Goal: Task Accomplishment & Management: Use online tool/utility

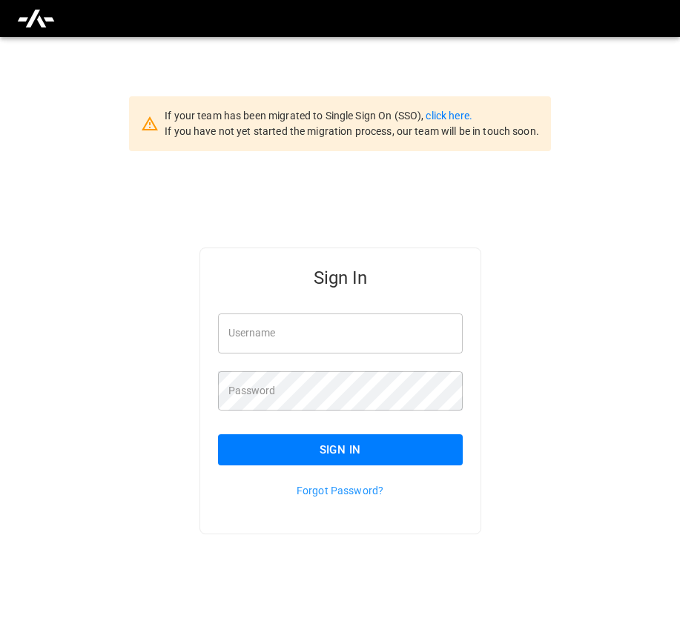
type input "**********"
click at [317, 439] on button "Sign In" at bounding box center [340, 449] width 245 height 31
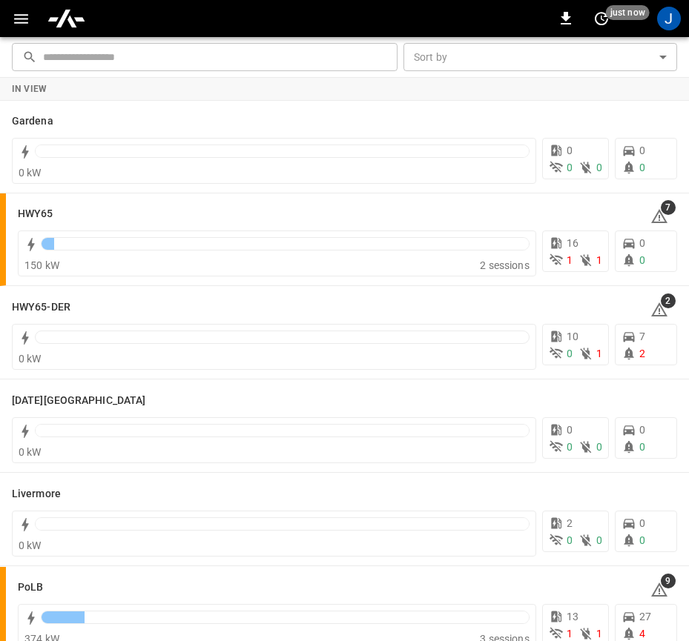
click at [10, 15] on button "button" at bounding box center [21, 18] width 30 height 27
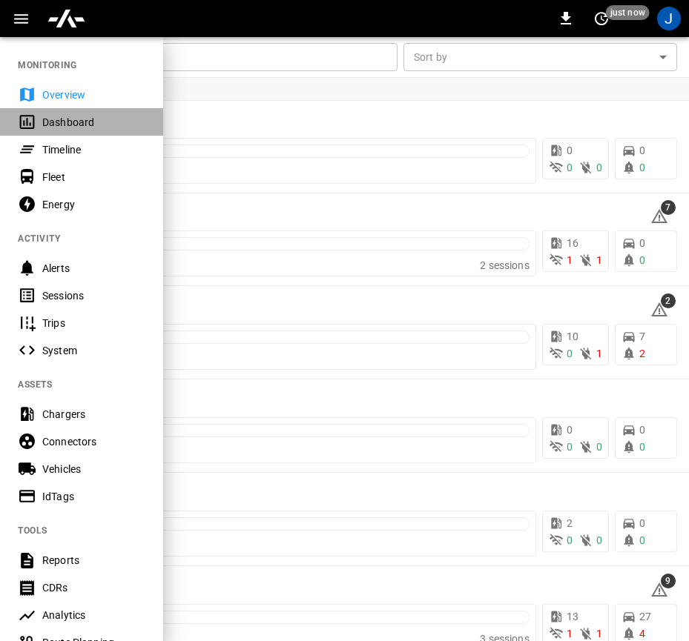
click at [27, 121] on icon at bounding box center [27, 122] width 15 height 14
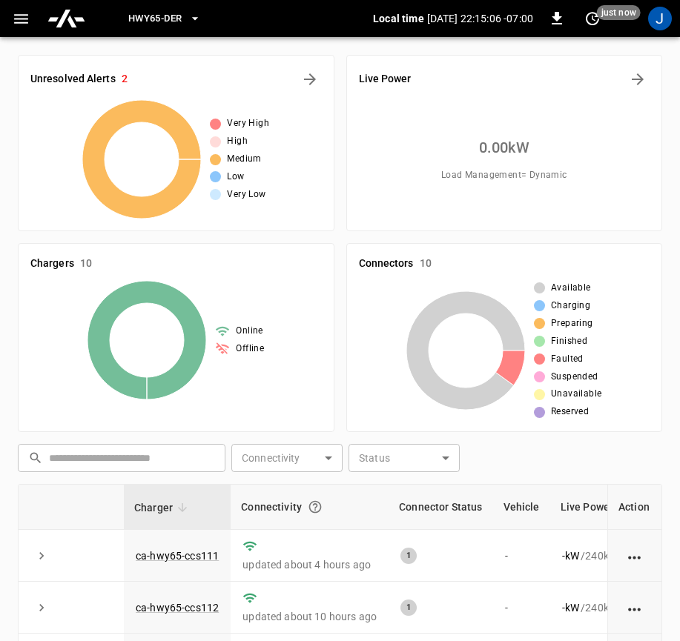
click at [146, 10] on span "HWY65-DER" at bounding box center [154, 18] width 53 height 17
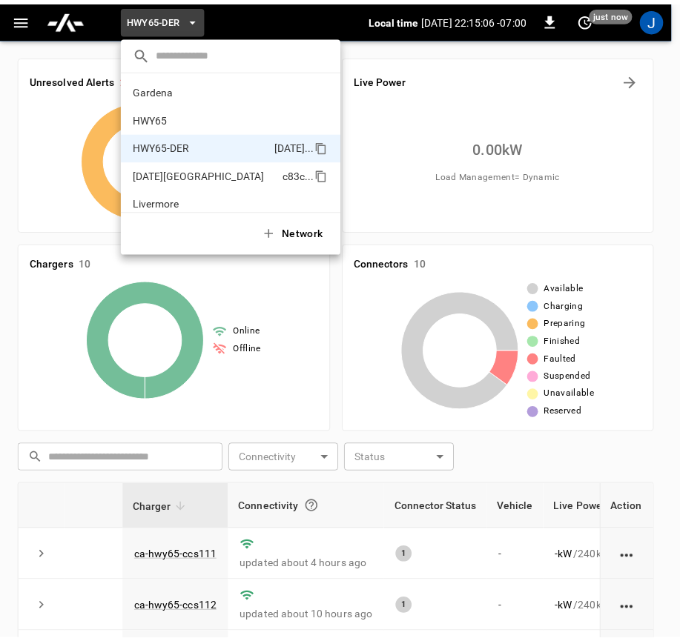
scroll to position [52, 0]
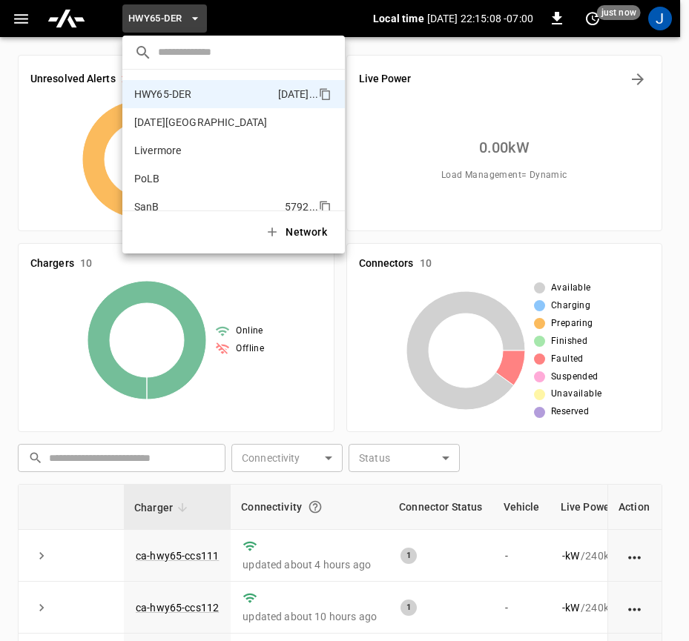
click at [145, 193] on div "Gardena 0b5e ... HWY65 26fb ... HWY65-DER 6feb ... Karma Center c83c ... Liverm…" at bounding box center [233, 140] width 222 height 141
click at [145, 195] on li "SanB 5792 ..." at bounding box center [233, 207] width 222 height 28
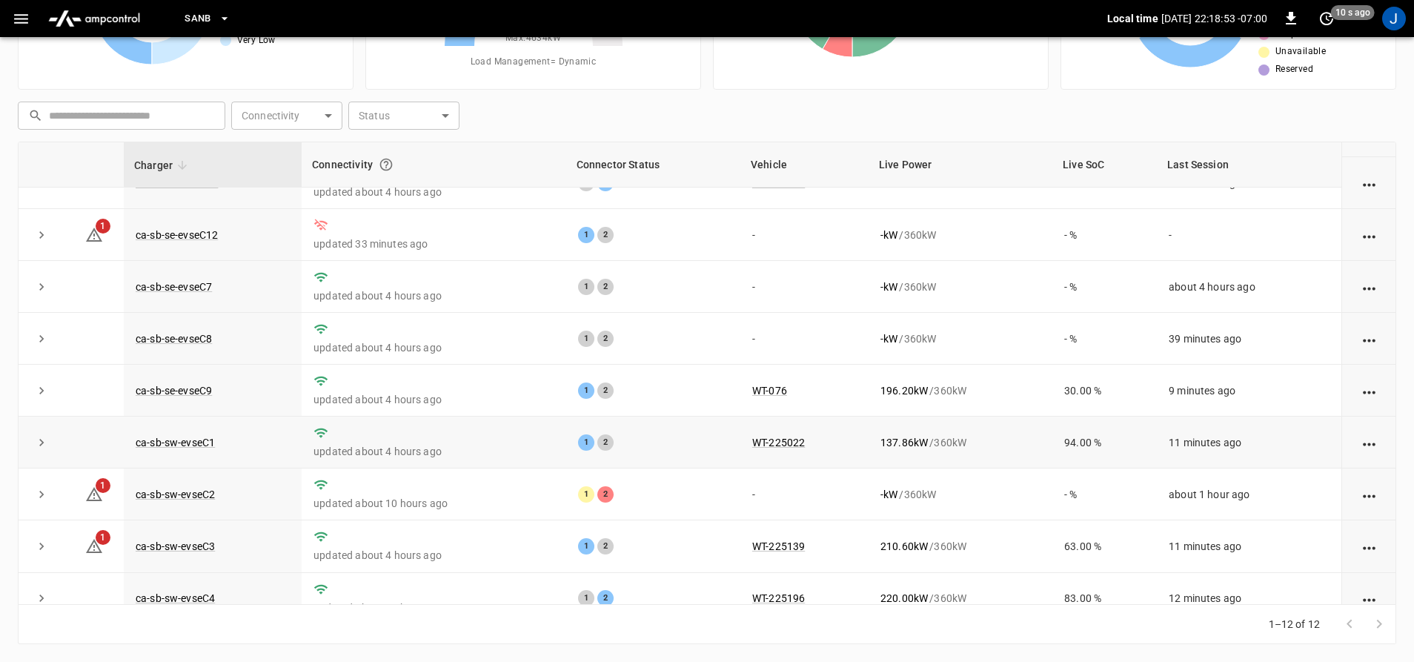
scroll to position [67, 0]
